Goal: Task Accomplishment & Management: Manage account settings

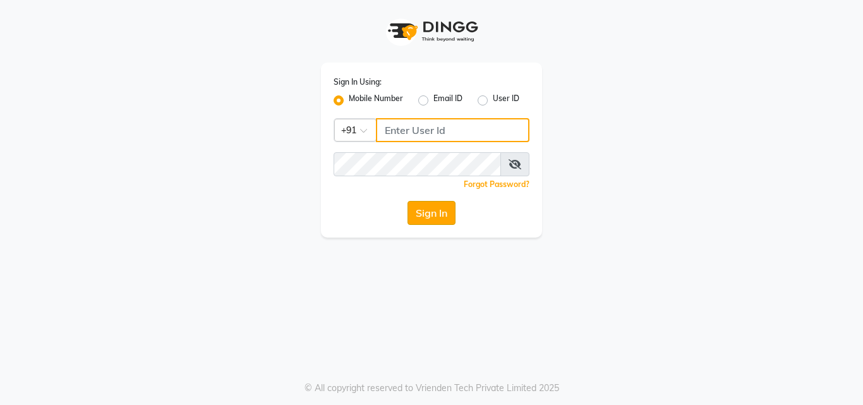
type input "7718926666"
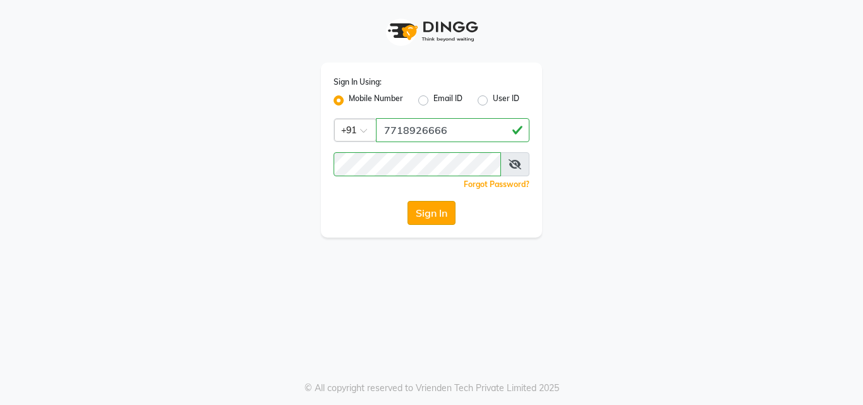
click at [435, 210] on button "Sign In" at bounding box center [432, 213] width 48 height 24
